Goal: Task Accomplishment & Management: Manage account settings

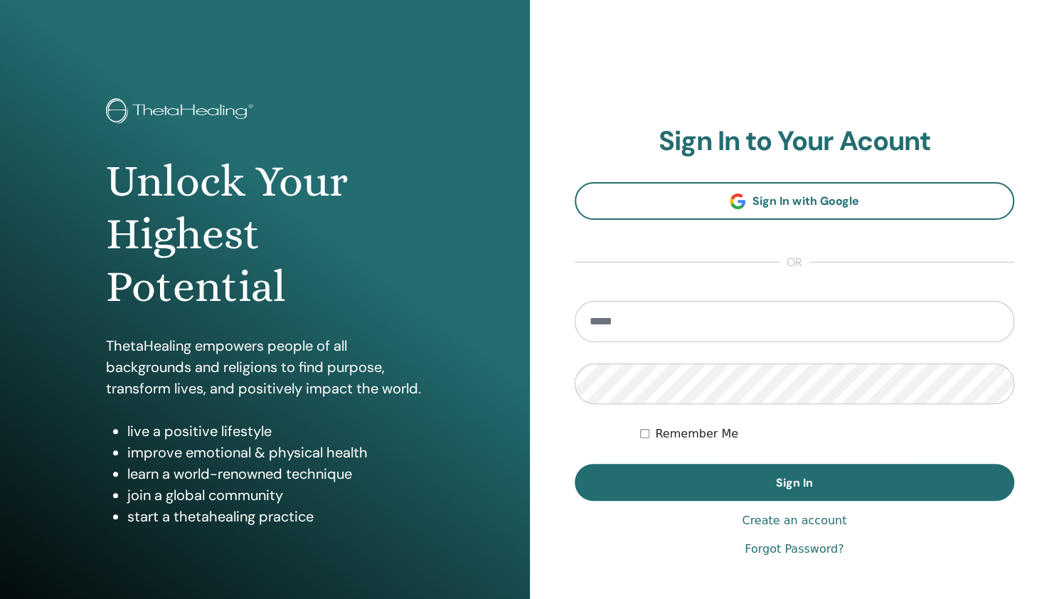
type input "**********"
click at [764, 550] on link "Forgot Password?" at bounding box center [794, 549] width 99 height 17
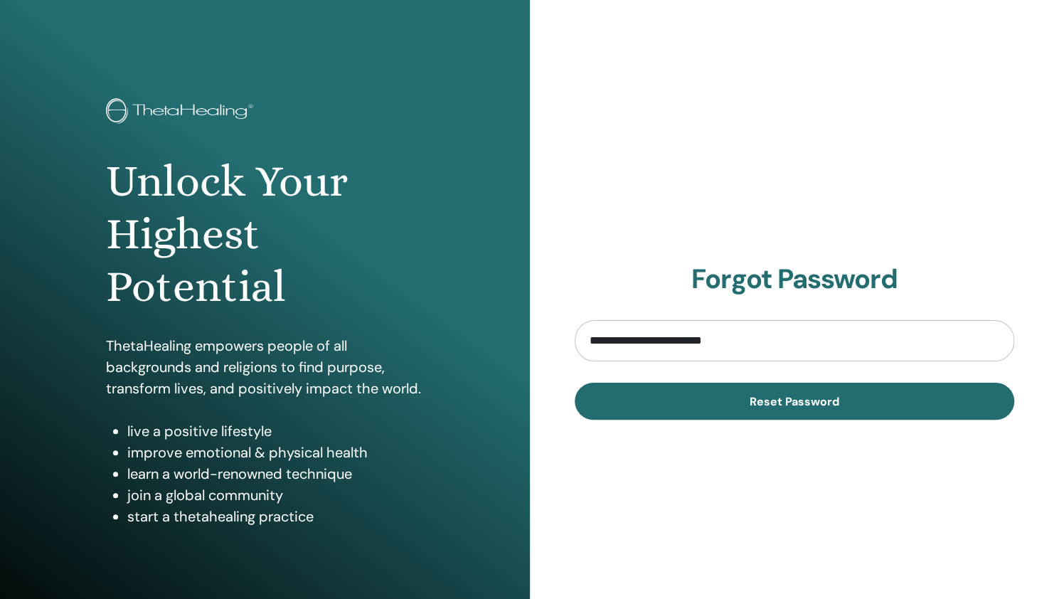
type input "**********"
click at [575, 383] on button "Reset Password" at bounding box center [795, 401] width 440 height 37
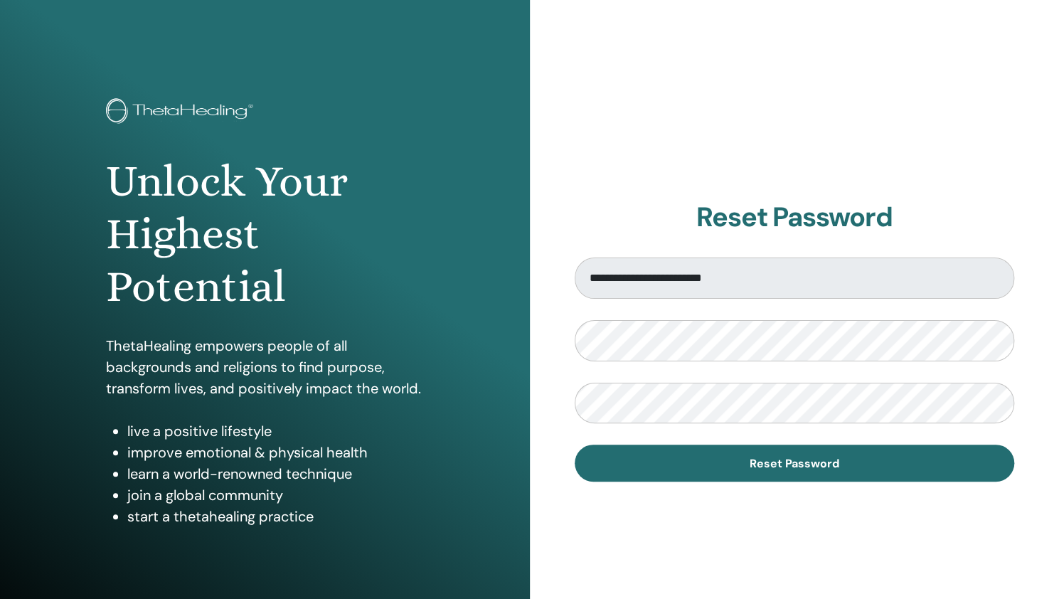
click at [623, 514] on div "**********" at bounding box center [795, 341] width 530 height 683
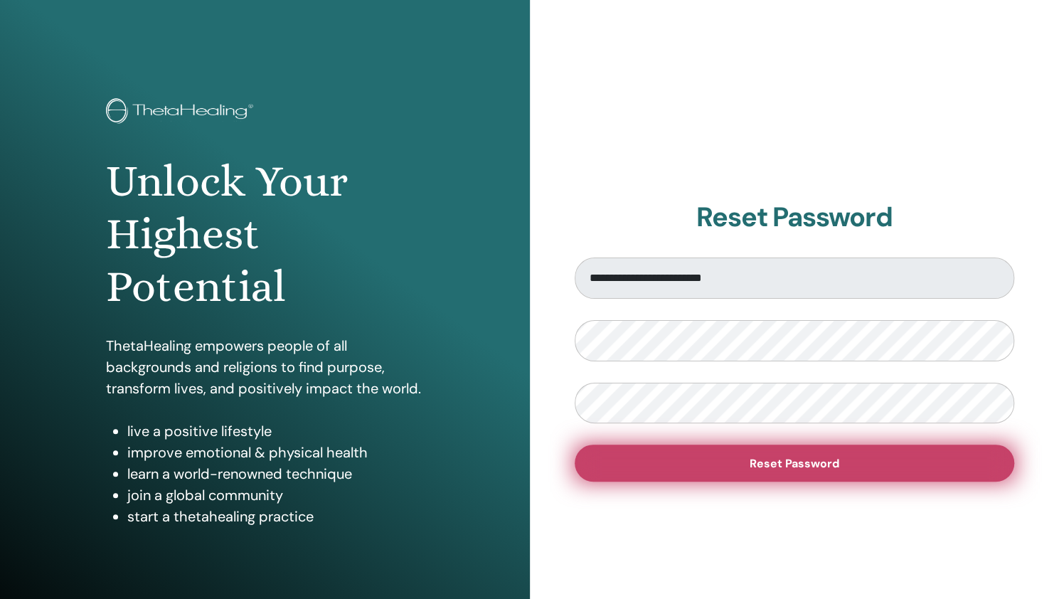
click at [802, 465] on span "Reset Password" at bounding box center [795, 463] width 90 height 15
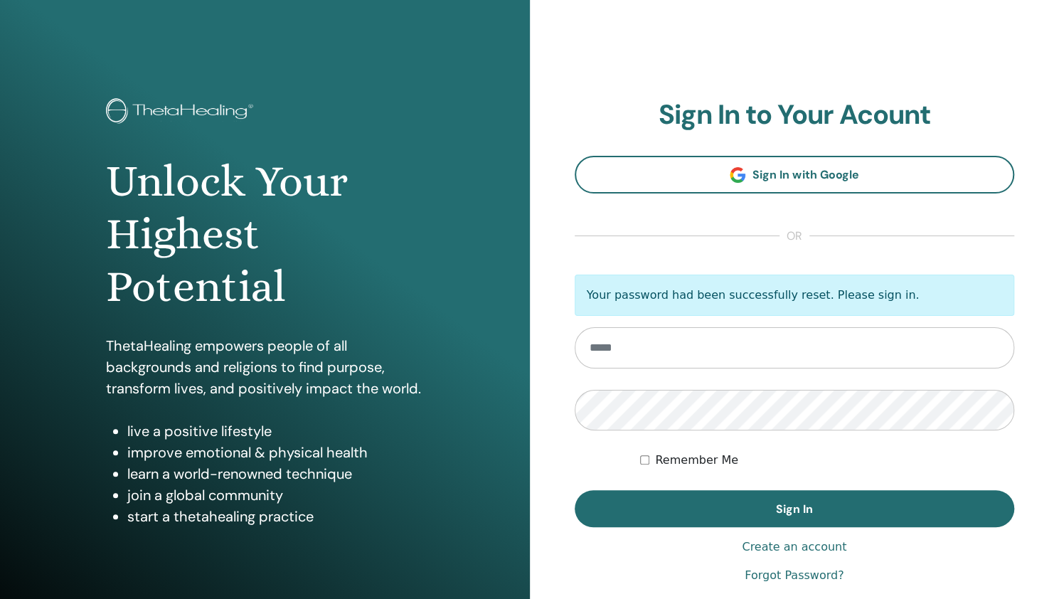
type input "**********"
click at [599, 462] on form "**********" at bounding box center [795, 401] width 440 height 253
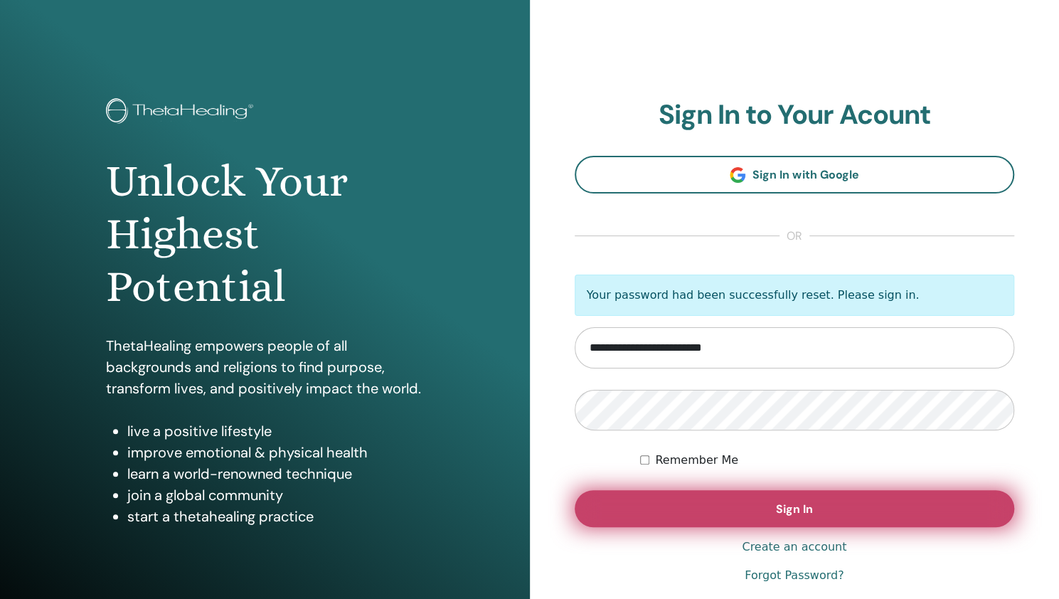
click at [752, 504] on button "Sign In" at bounding box center [795, 508] width 440 height 37
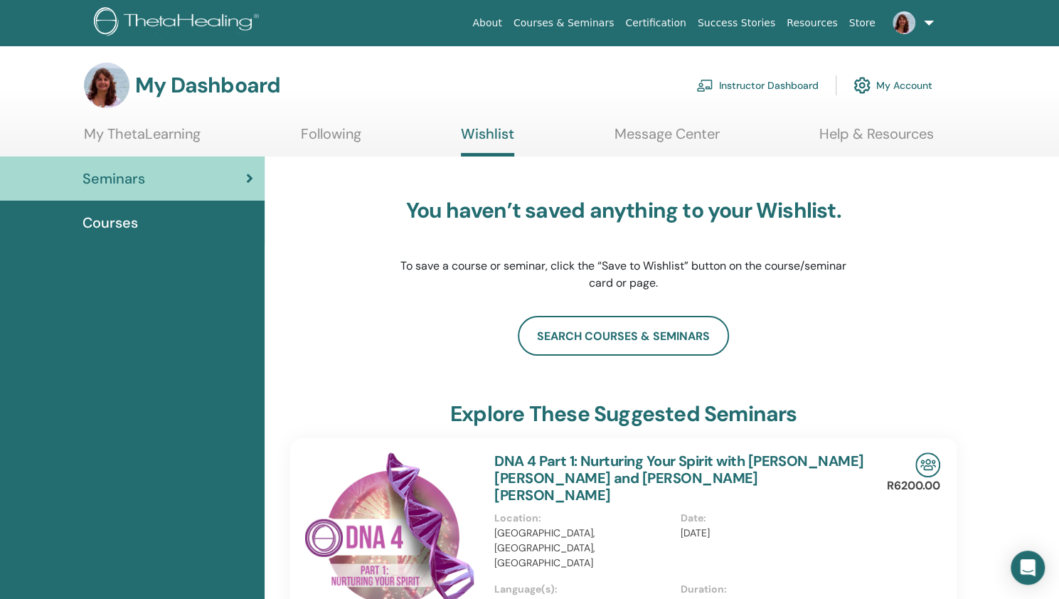
click at [768, 88] on link "Instructor Dashboard" at bounding box center [758, 85] width 122 height 31
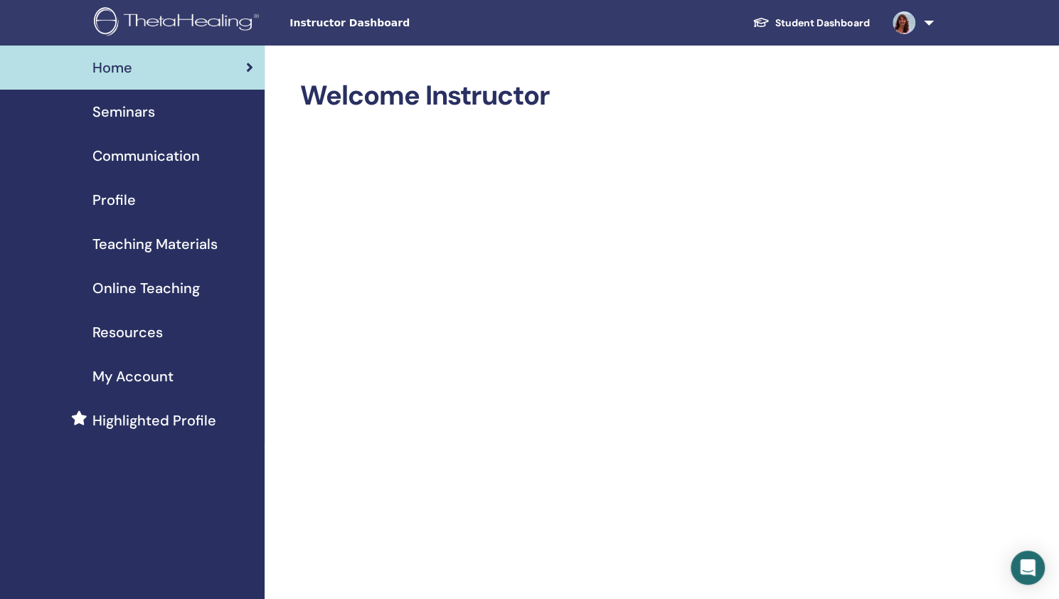
click at [927, 23] on link at bounding box center [910, 23] width 58 height 46
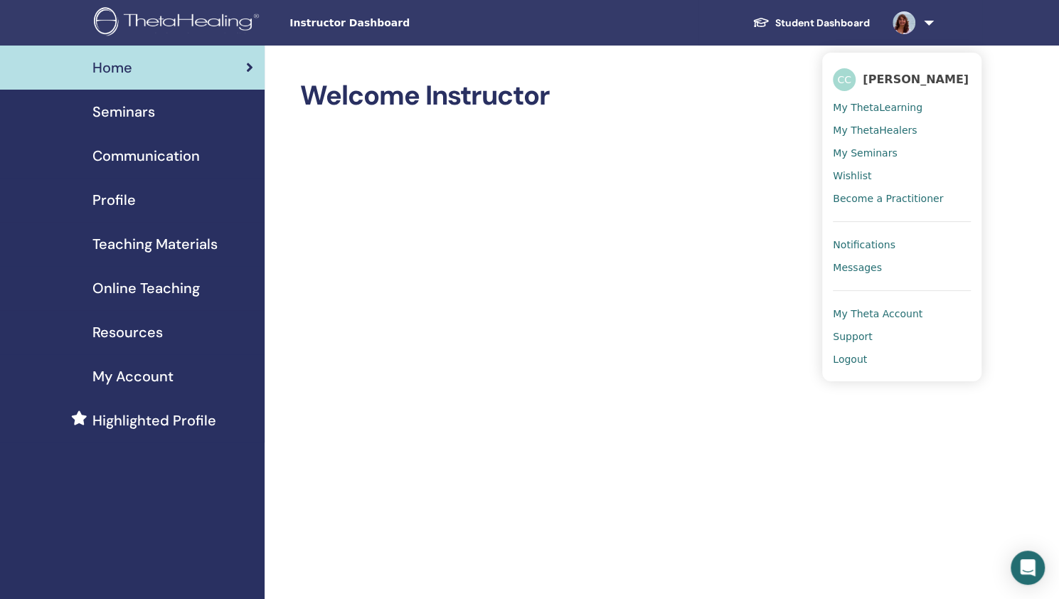
click at [867, 107] on span "My ThetaLearning" at bounding box center [878, 107] width 90 height 13
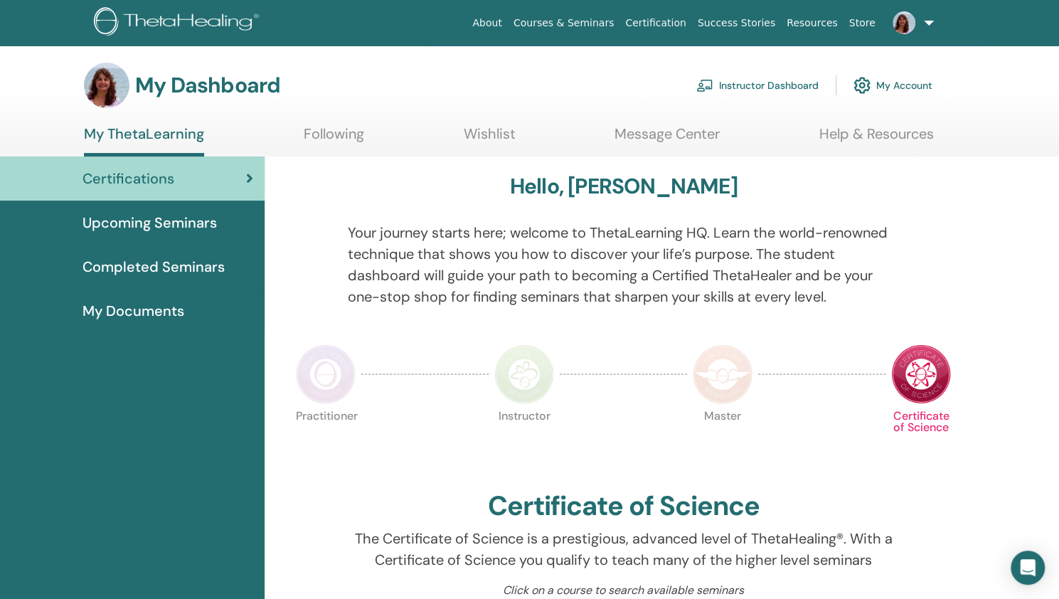
click at [174, 270] on span "Completed Seminars" at bounding box center [154, 266] width 142 height 21
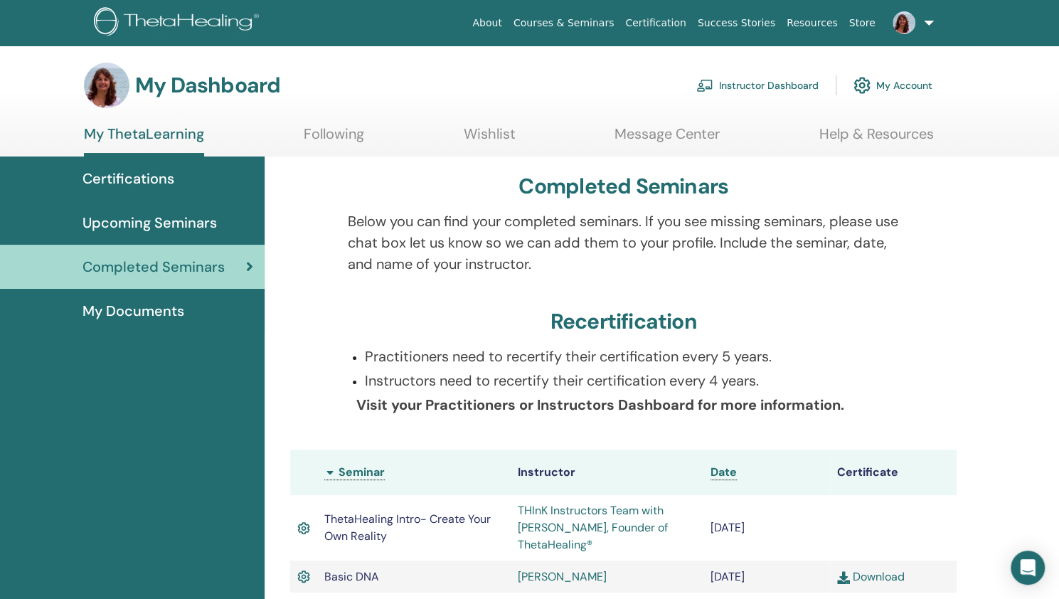
click at [757, 85] on link "Instructor Dashboard" at bounding box center [758, 85] width 122 height 31
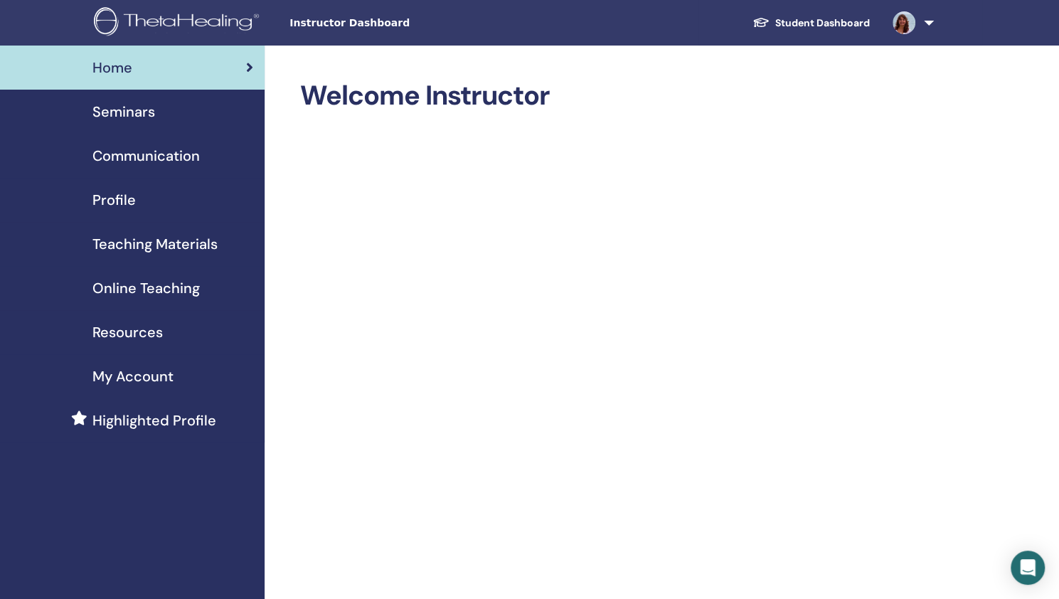
click at [129, 112] on span "Seminars" at bounding box center [123, 111] width 63 height 21
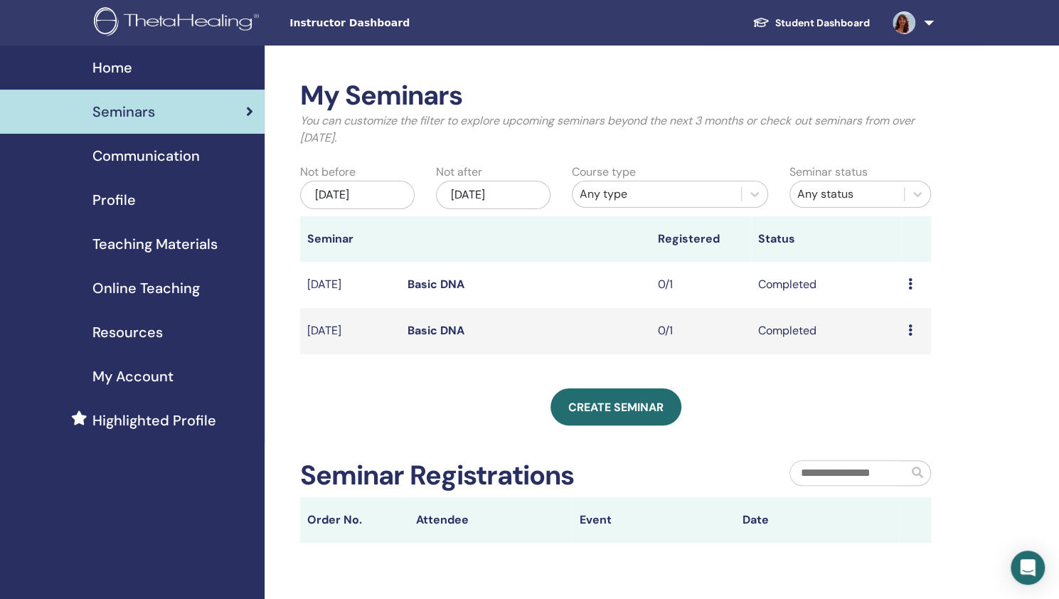
click at [909, 288] on icon at bounding box center [911, 283] width 4 height 11
click at [895, 319] on link "Attendees" at bounding box center [901, 321] width 54 height 15
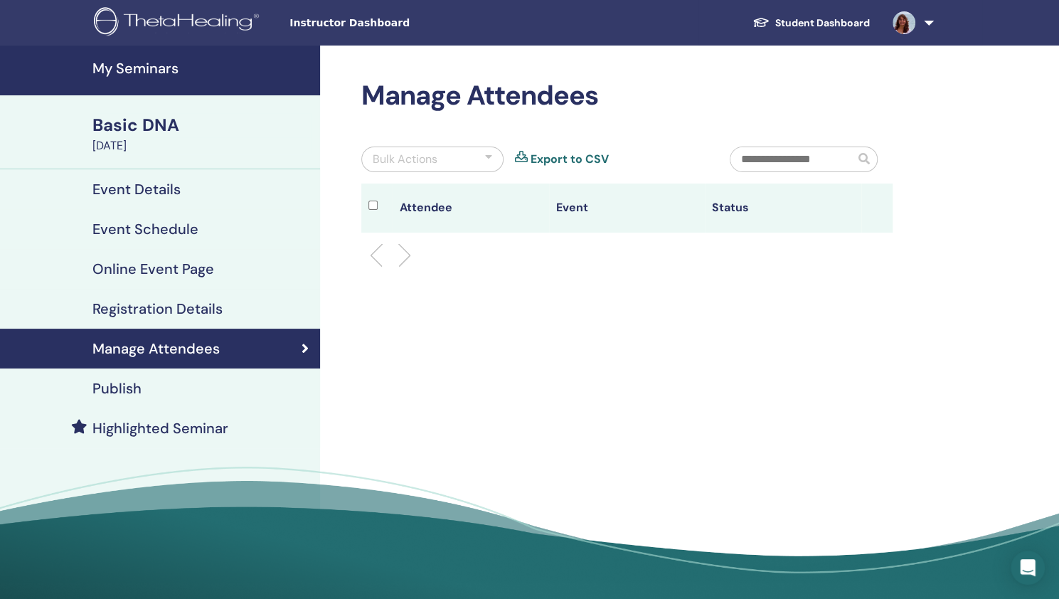
click at [122, 309] on h4 "Registration Details" at bounding box center [157, 308] width 130 height 17
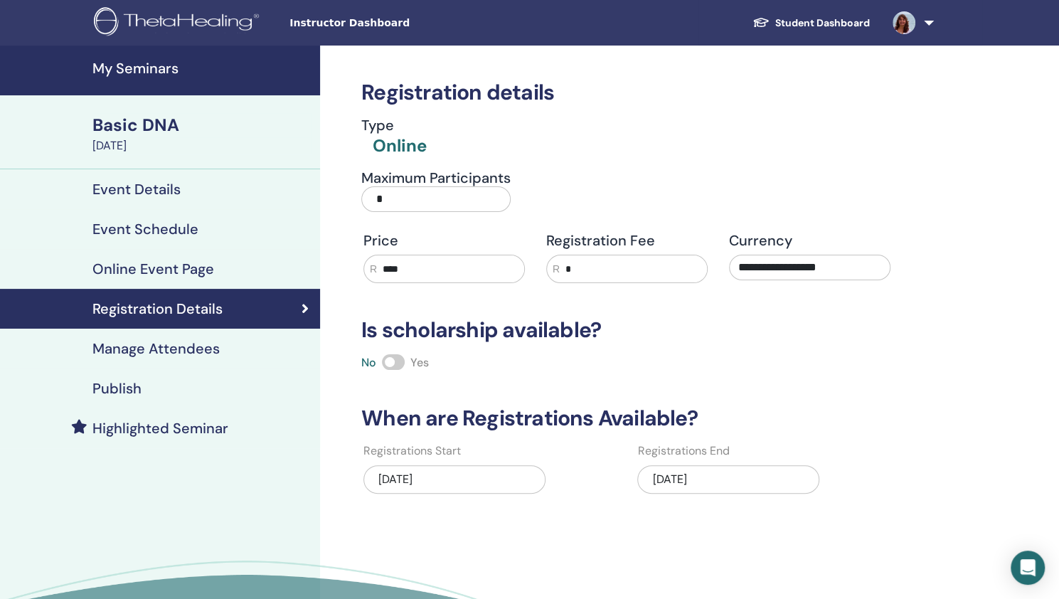
click at [191, 346] on h4 "Manage Attendees" at bounding box center [155, 348] width 127 height 17
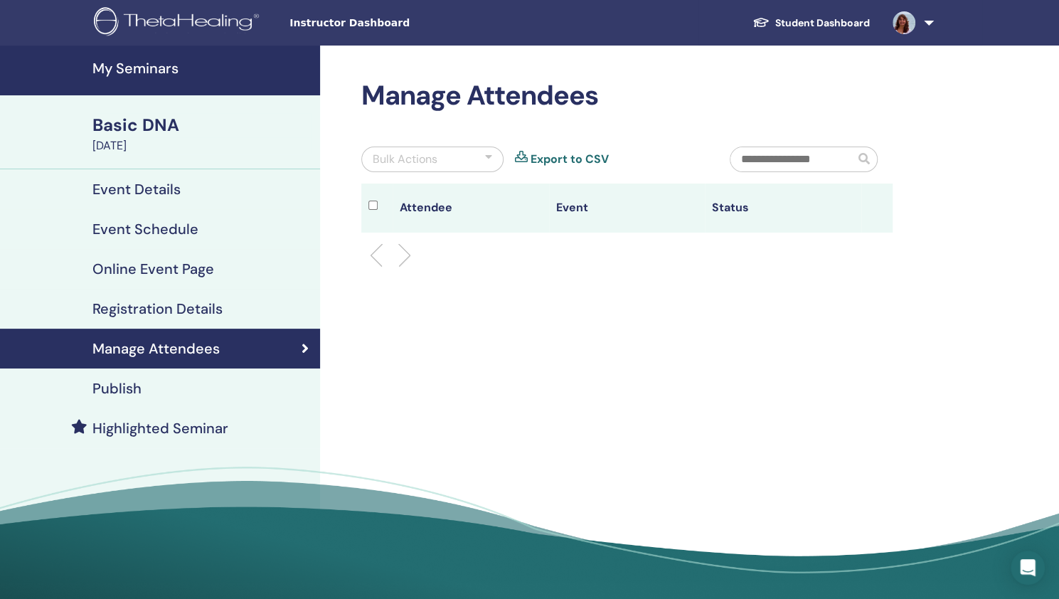
click at [142, 304] on h4 "Registration Details" at bounding box center [157, 308] width 130 height 17
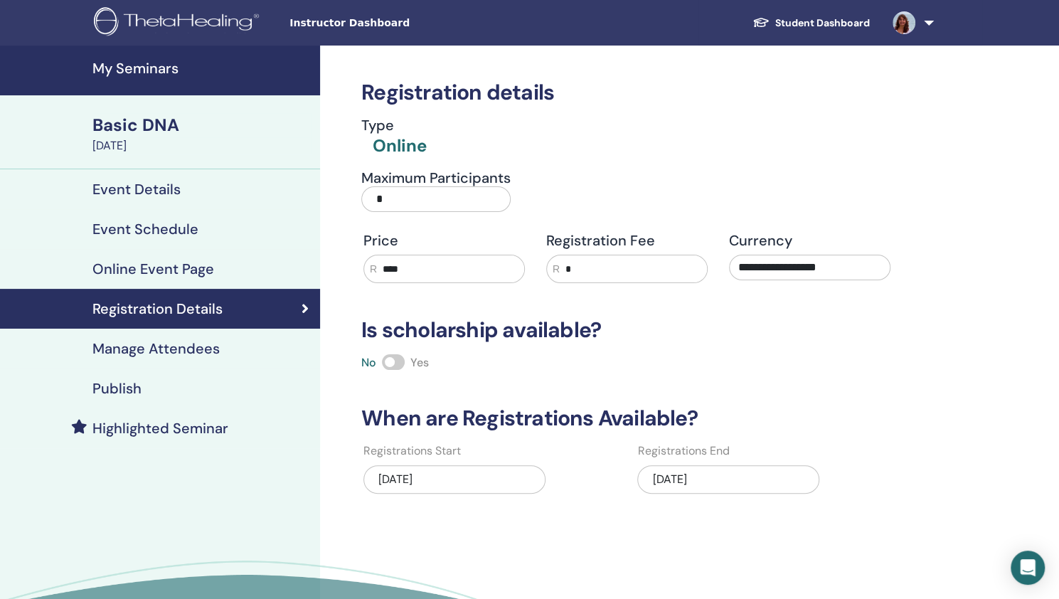
click at [144, 265] on h4 "Online Event Page" at bounding box center [153, 268] width 122 height 17
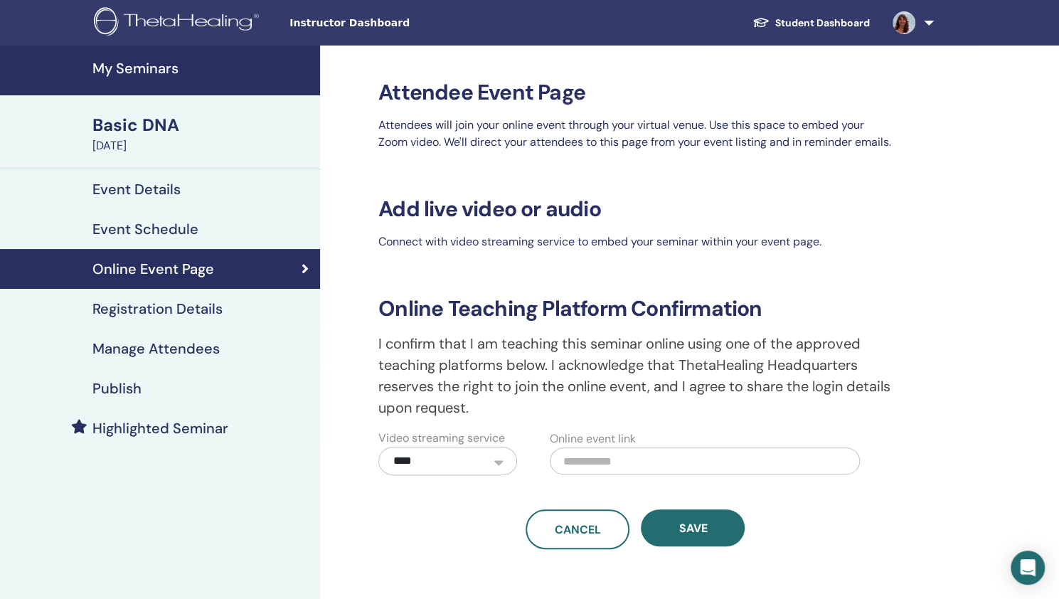
click at [139, 73] on h4 "My Seminars" at bounding box center [201, 68] width 219 height 17
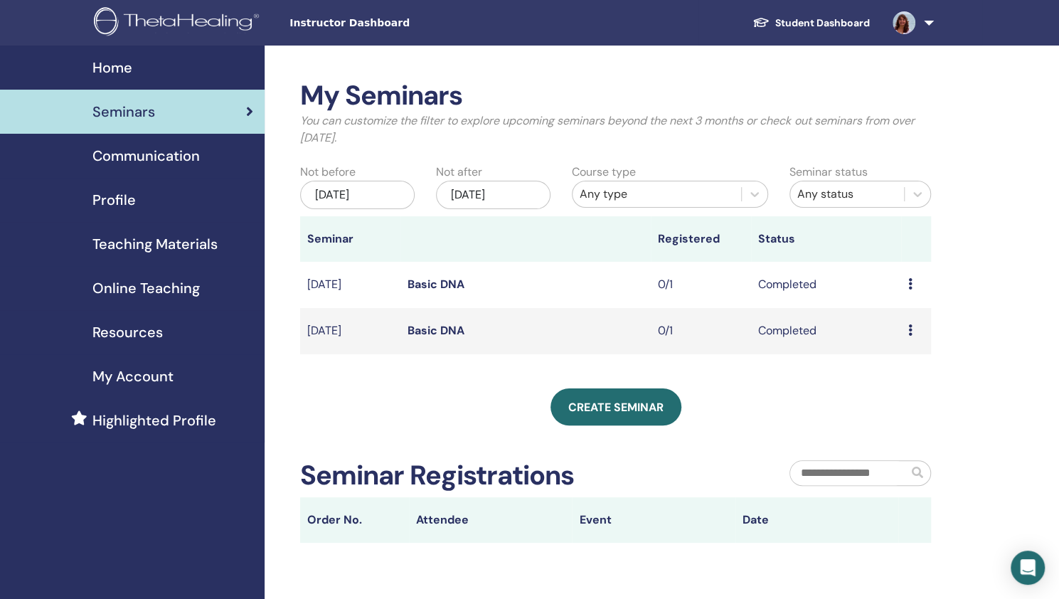
click at [393, 199] on div "[DATE]" at bounding box center [357, 195] width 115 height 28
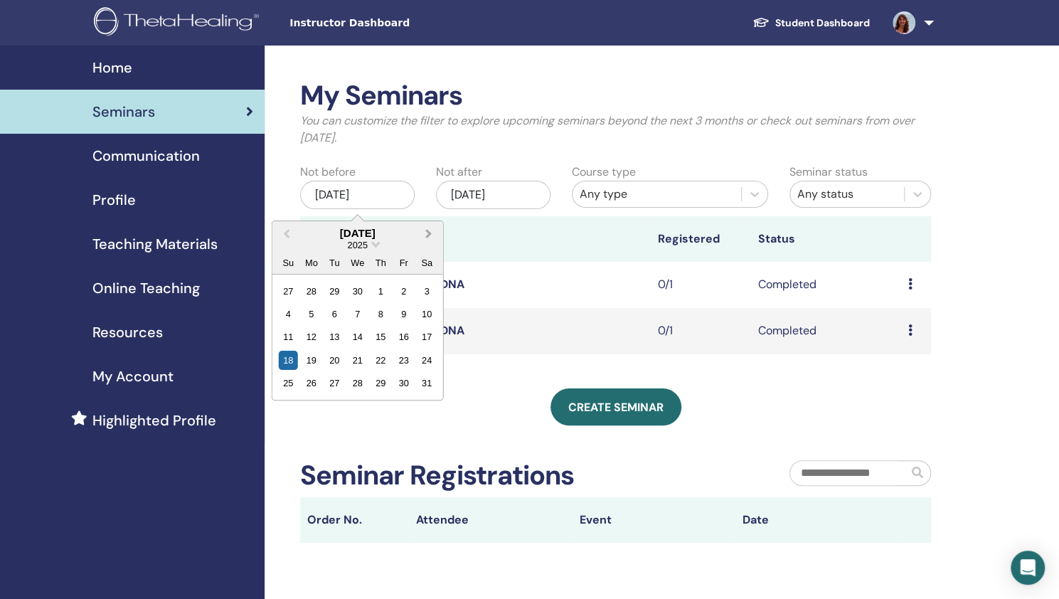
click at [429, 232] on span "Next Month" at bounding box center [429, 233] width 0 height 15
click at [284, 231] on button "Previous Month" at bounding box center [285, 234] width 23 height 23
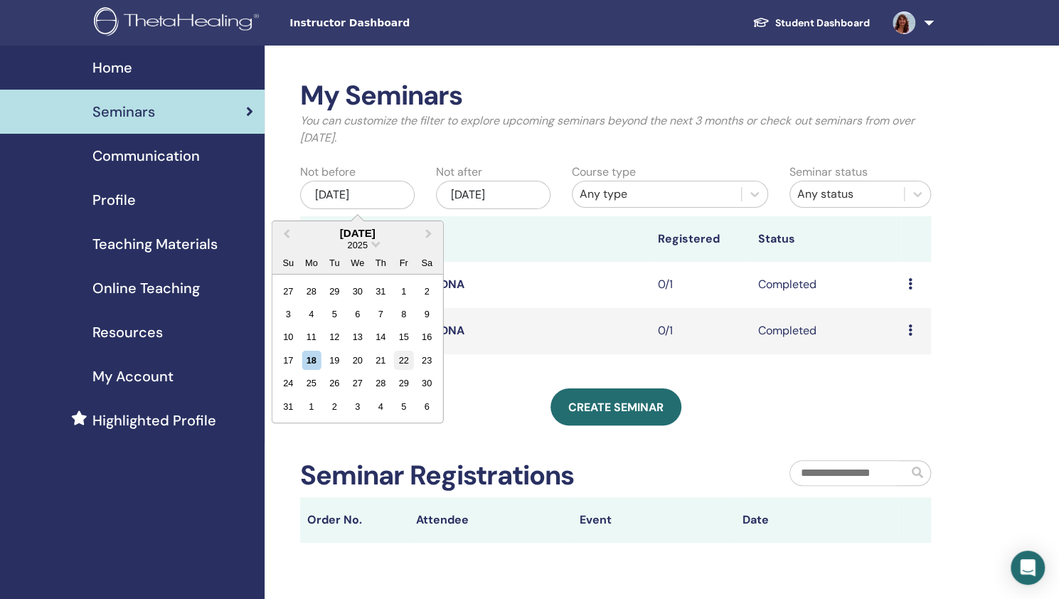
click at [406, 359] on div "22" at bounding box center [403, 360] width 19 height 19
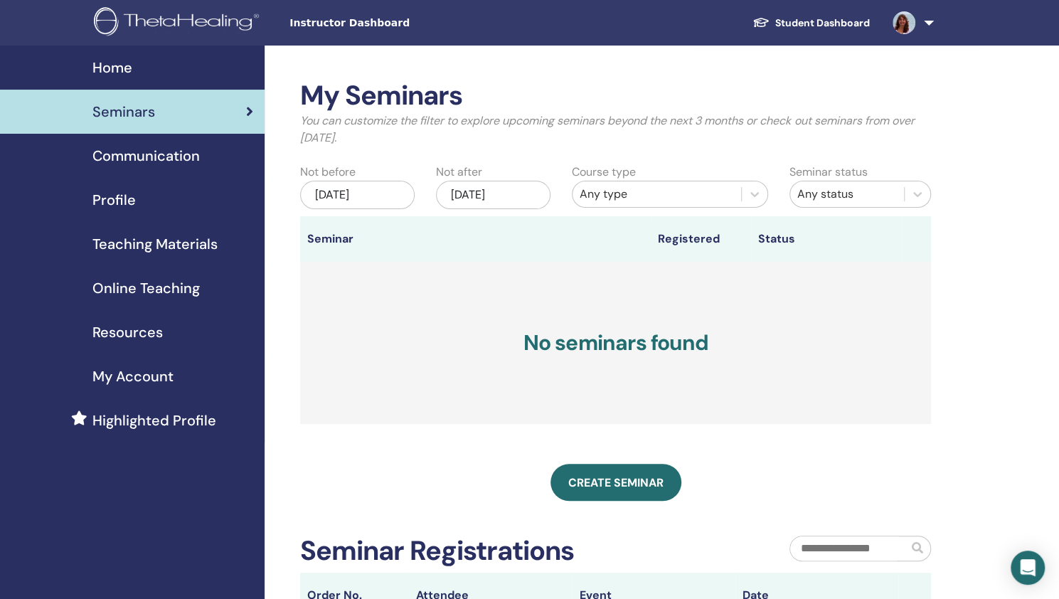
click at [508, 196] on div "[DATE]" at bounding box center [493, 195] width 115 height 28
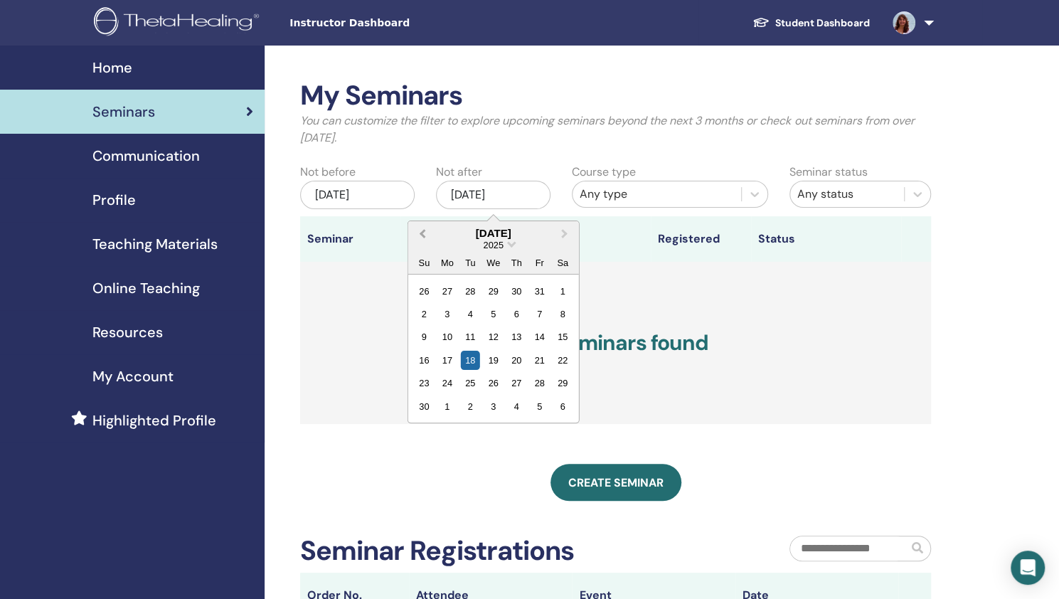
click at [423, 232] on span "Previous Month" at bounding box center [423, 233] width 0 height 15
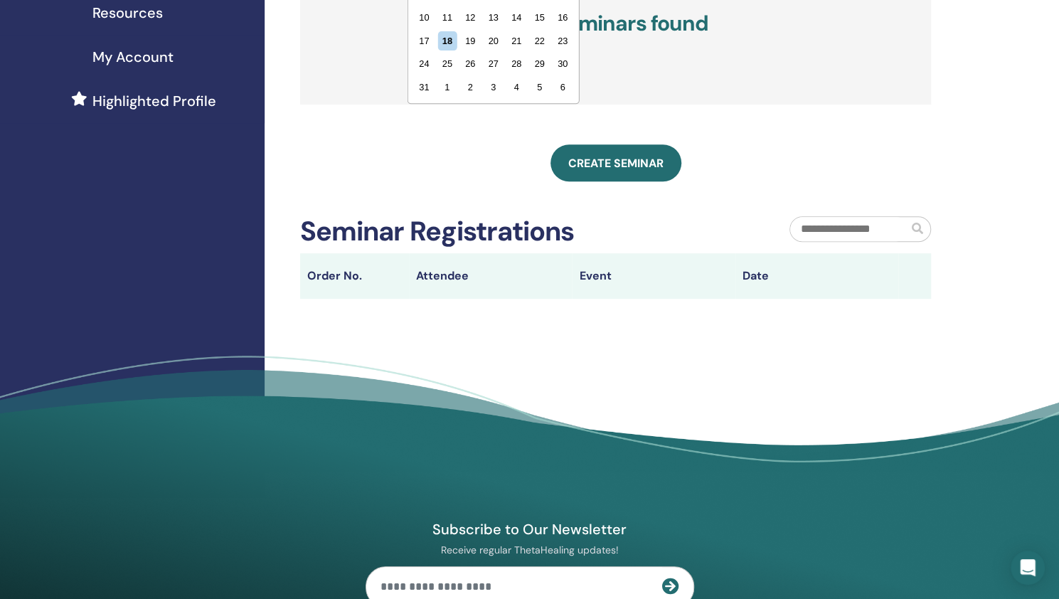
scroll to position [319, 0]
click at [882, 228] on input "text" at bounding box center [849, 230] width 118 height 24
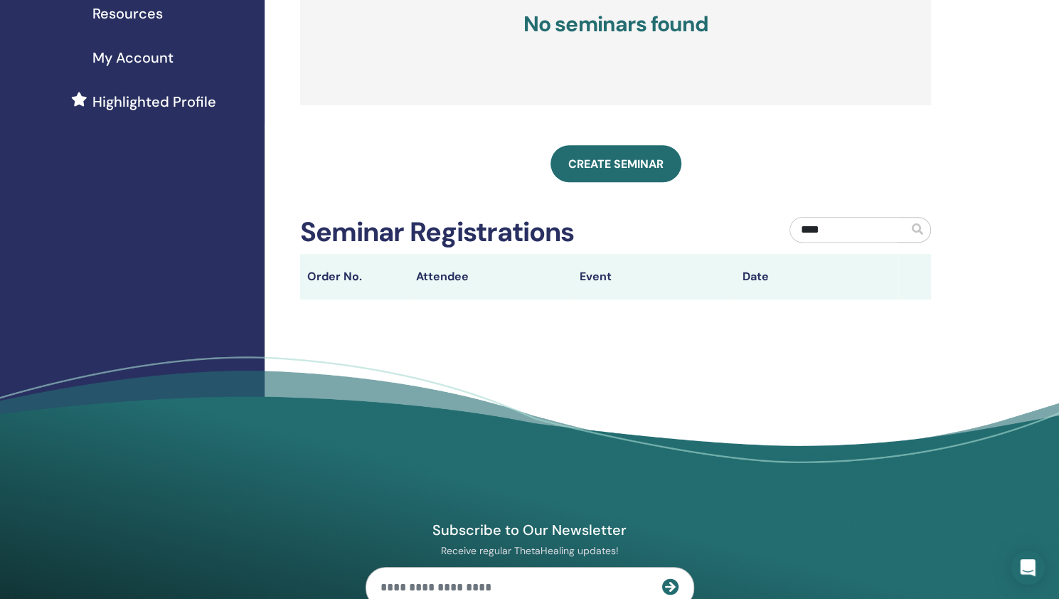
type input "****"
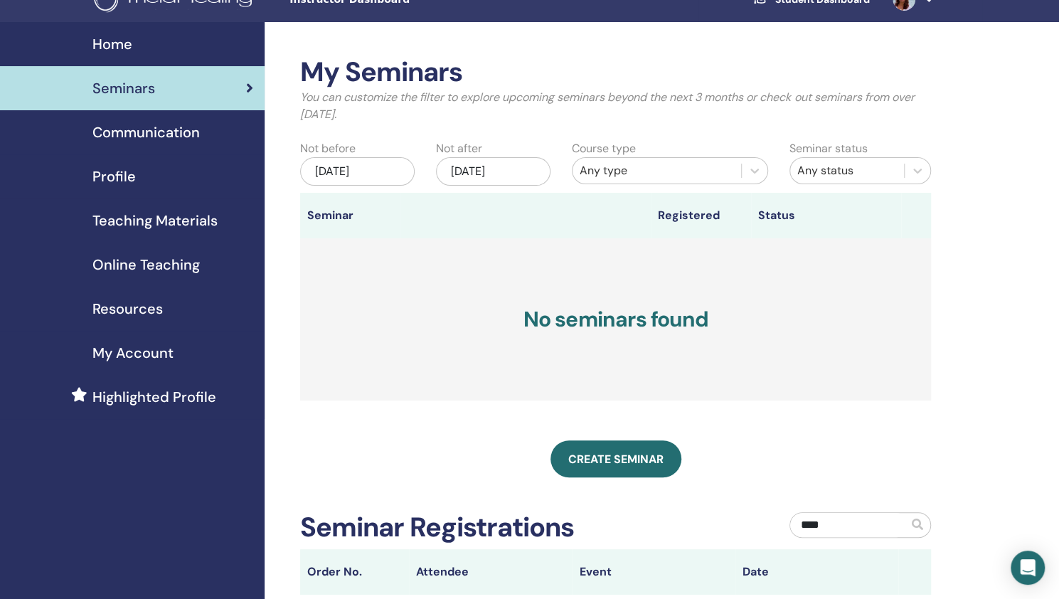
scroll to position [0, 0]
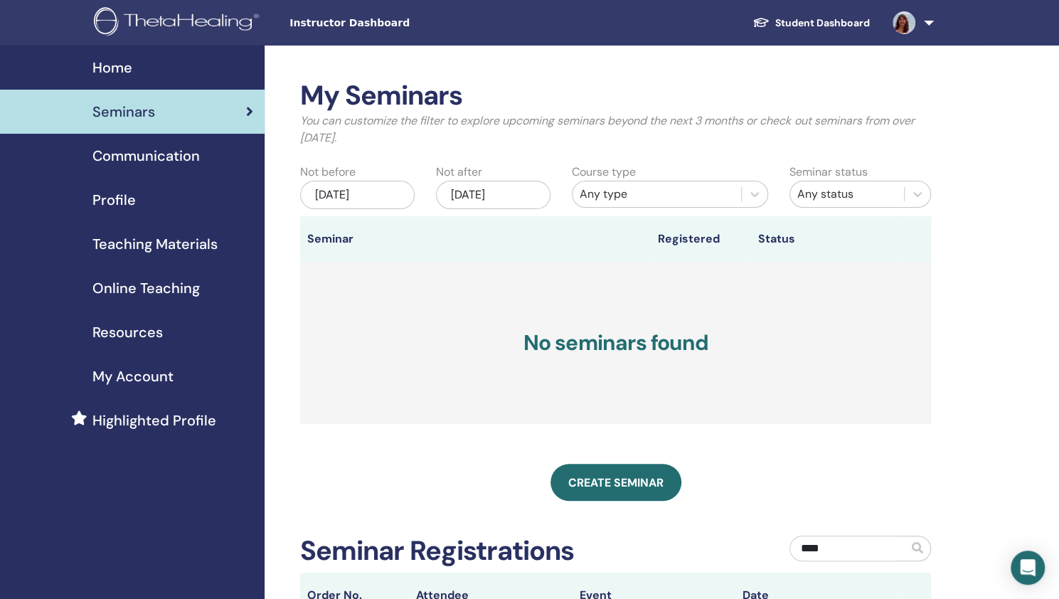
click at [107, 375] on span "My Account" at bounding box center [132, 376] width 81 height 21
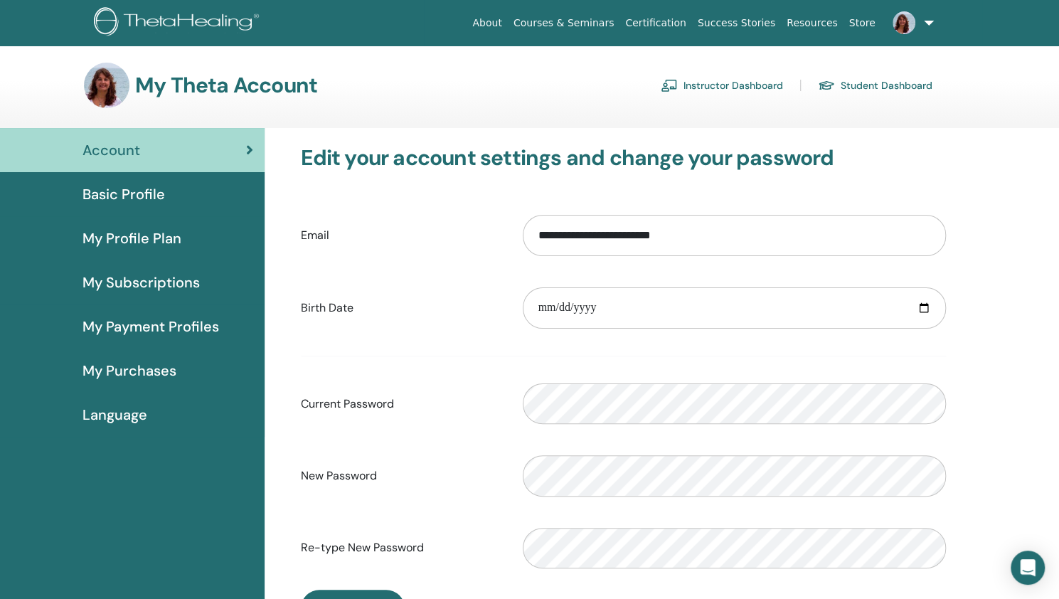
click at [720, 84] on link "Instructor Dashboard" at bounding box center [722, 85] width 122 height 23
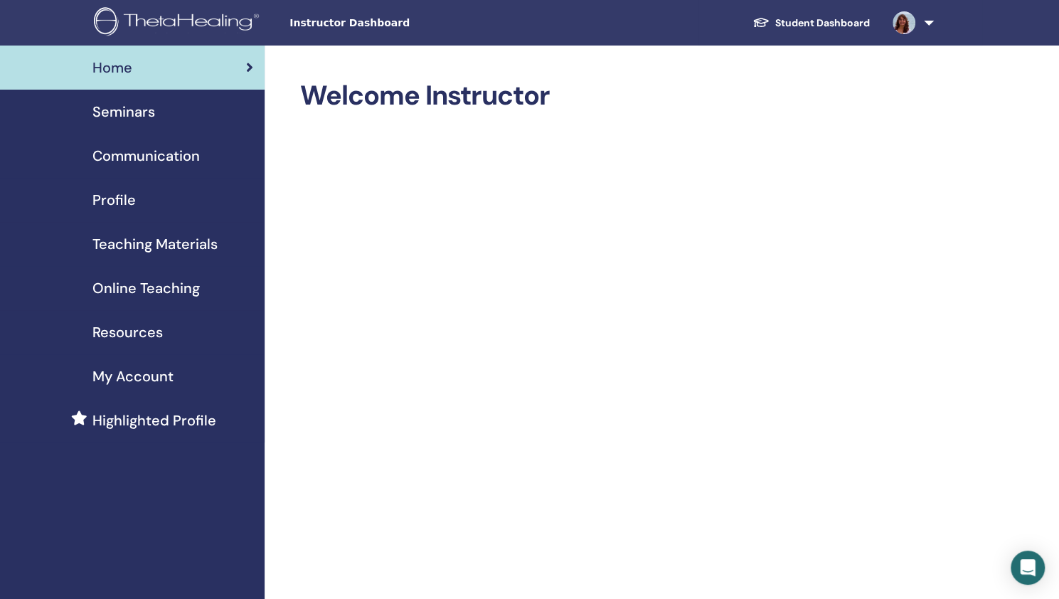
click at [125, 108] on span "Seminars" at bounding box center [123, 111] width 63 height 21
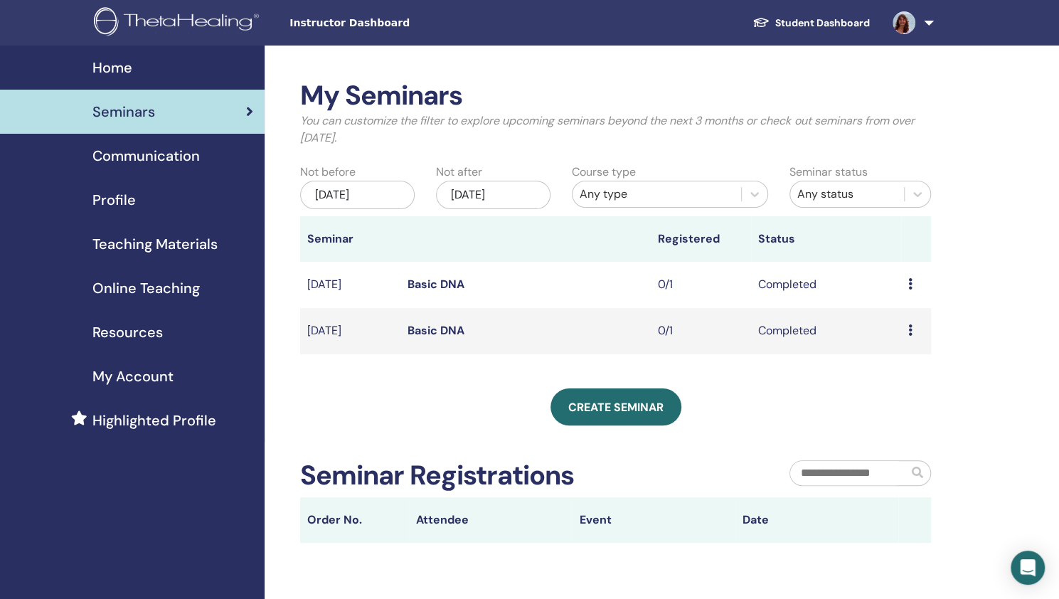
click at [909, 284] on icon at bounding box center [911, 283] width 4 height 11
click at [882, 316] on link "Attendees" at bounding box center [901, 316] width 54 height 15
click at [909, 280] on icon at bounding box center [911, 283] width 4 height 11
click at [901, 291] on link "Preview" at bounding box center [894, 290] width 41 height 15
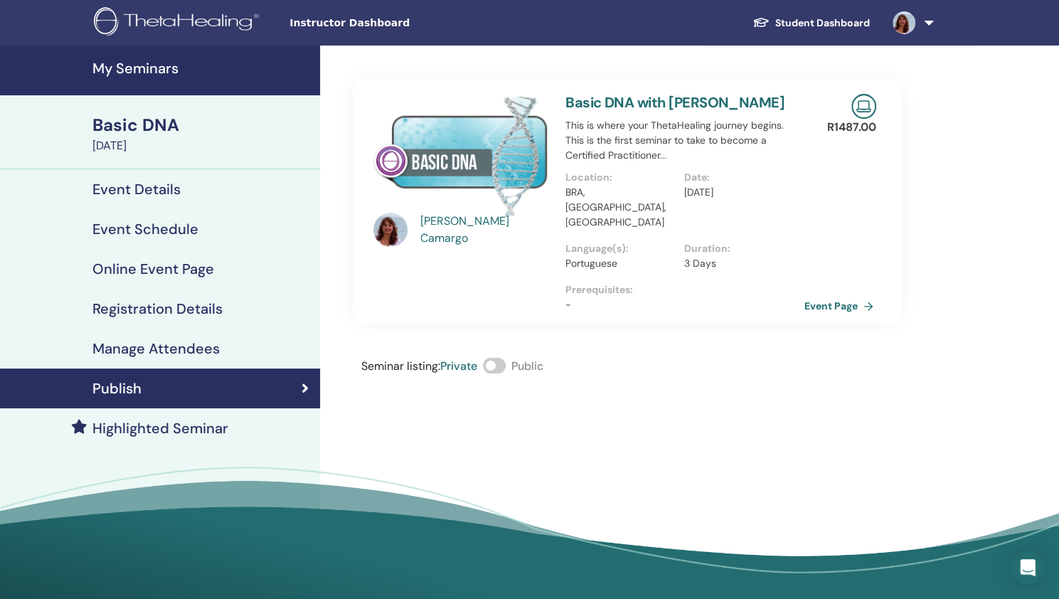
click at [832, 295] on link "Event Page" at bounding box center [842, 305] width 75 height 21
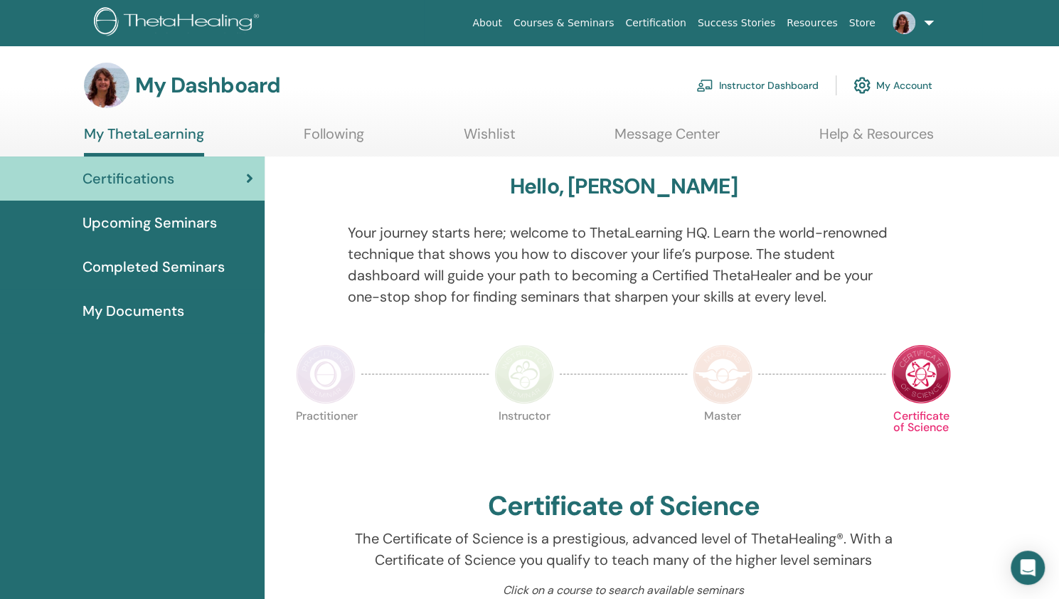
click at [901, 26] on img at bounding box center [904, 22] width 23 height 23
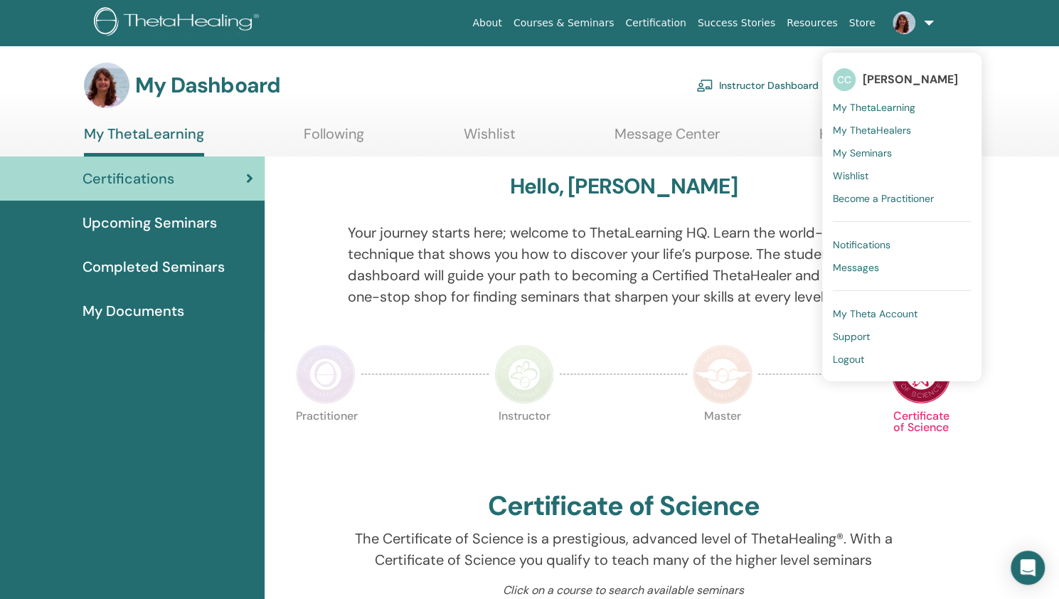
click at [860, 149] on span "My Seminars" at bounding box center [862, 153] width 59 height 13
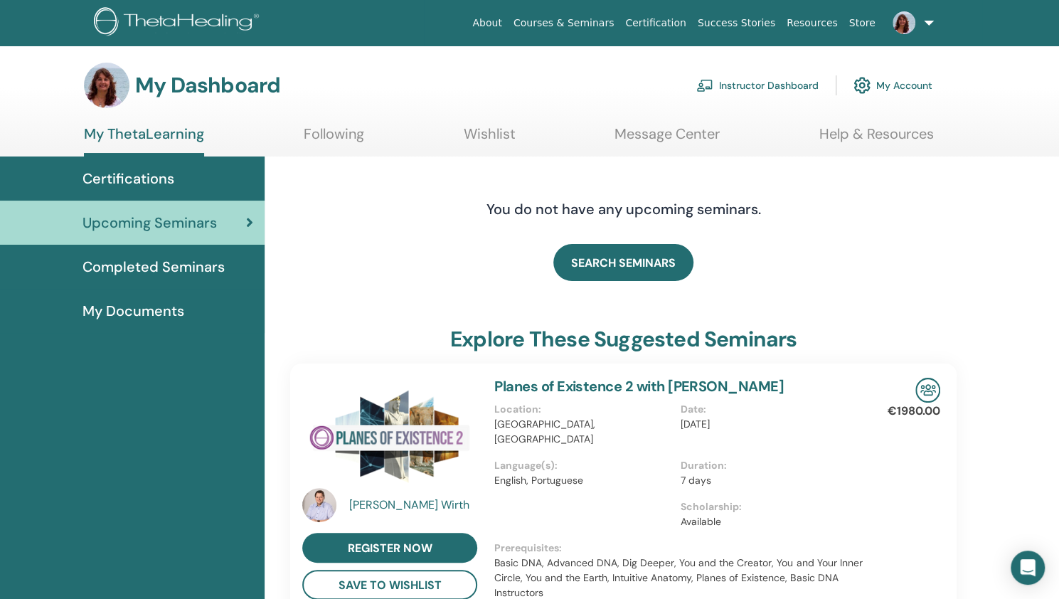
click at [149, 308] on span "My Documents" at bounding box center [134, 310] width 102 height 21
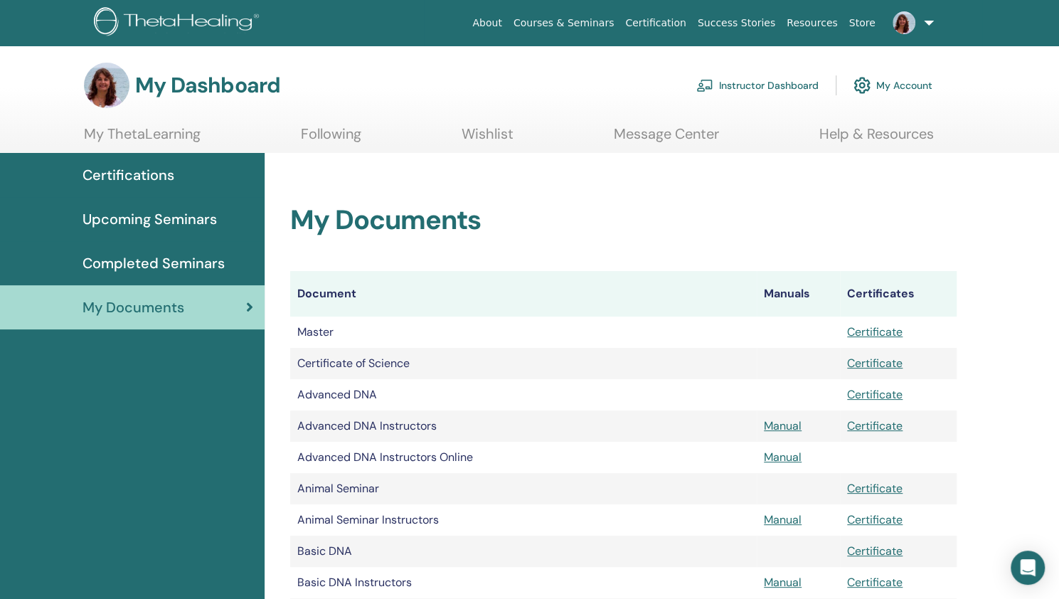
click at [781, 85] on link "Instructor Dashboard" at bounding box center [758, 85] width 122 height 31
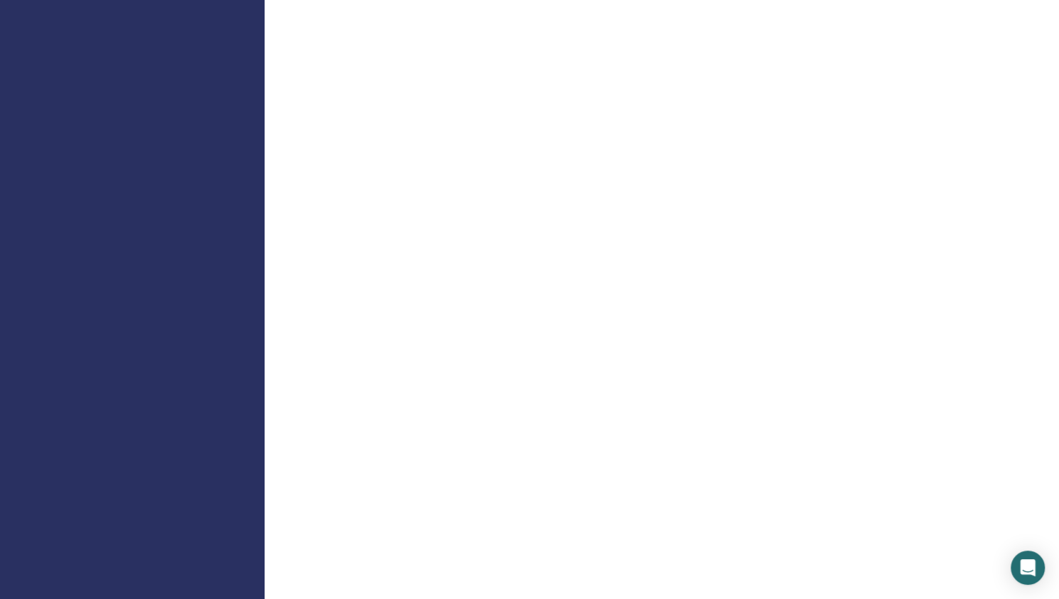
scroll to position [895, 0]
